Goal: Go to known website: Access a specific website the user already knows

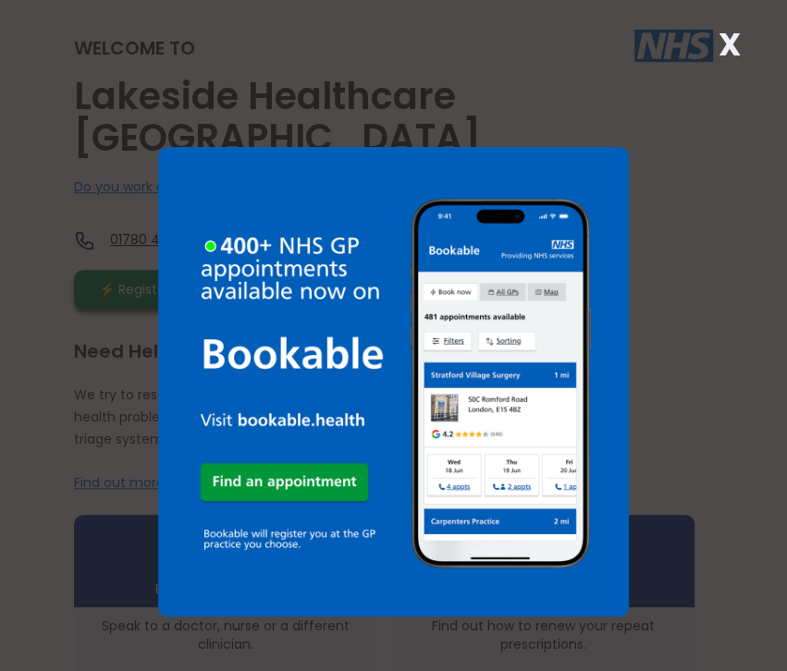
scroll to position [190, 0]
click at [693, 358] on div "X" at bounding box center [393, 335] width 787 height 671
click at [722, 47] on strong "X" at bounding box center [728, 44] width 22 height 44
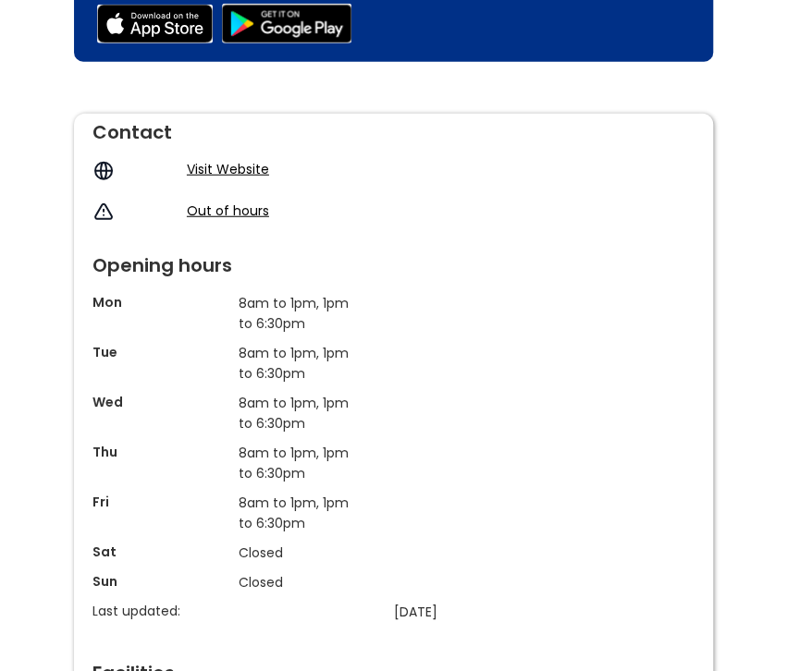
scroll to position [1538, 0]
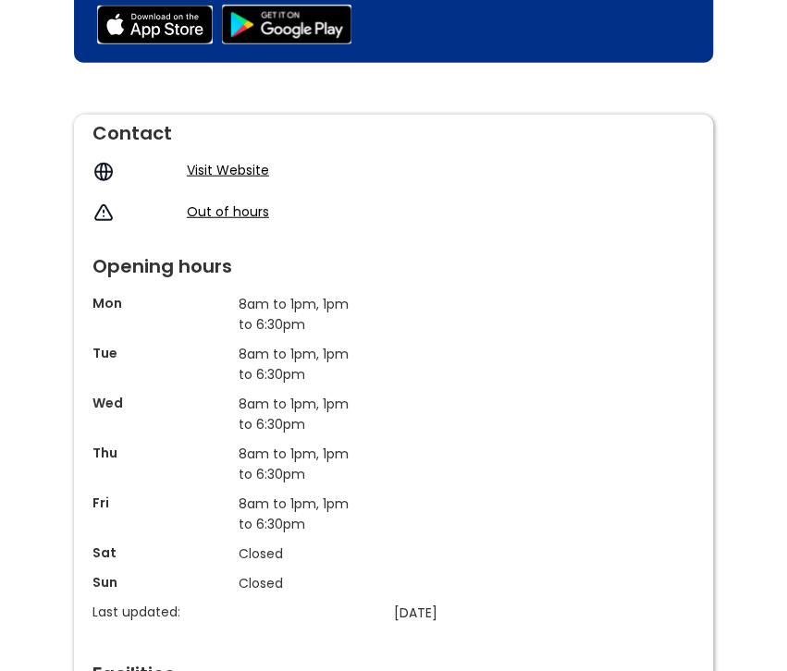
click at [239, 179] on link "Visit Website" at bounding box center [228, 170] width 82 height 18
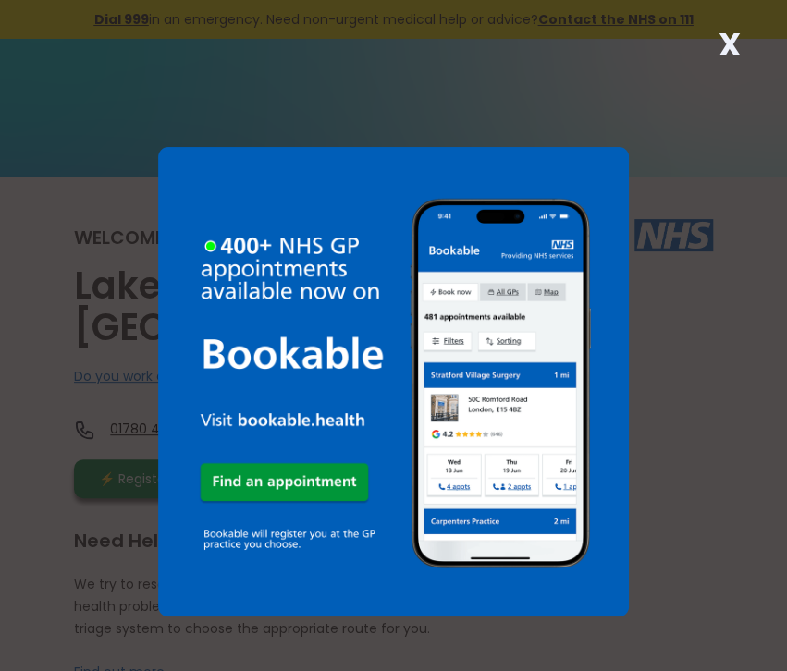
click at [728, 41] on strong "X" at bounding box center [728, 44] width 22 height 44
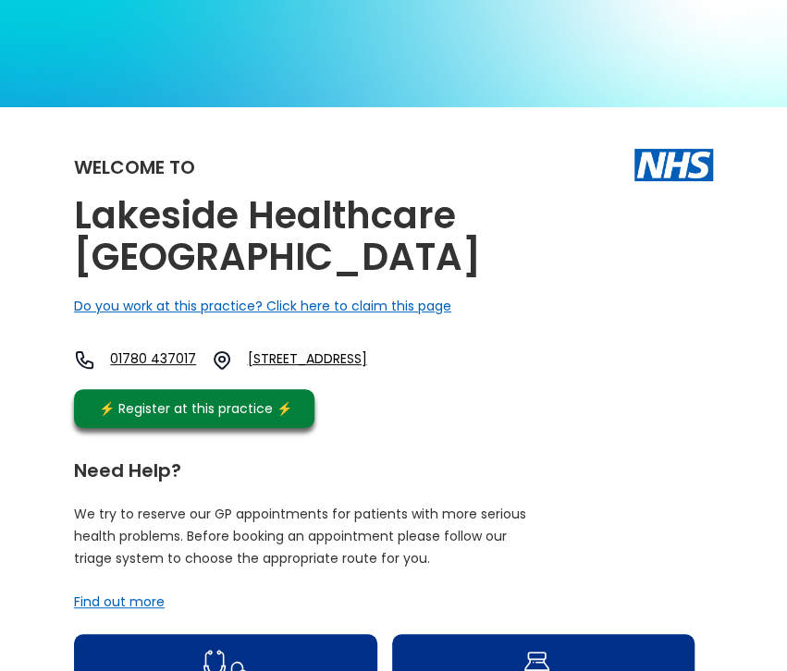
scroll to position [67, 0]
